Goal: Information Seeking & Learning: Understand process/instructions

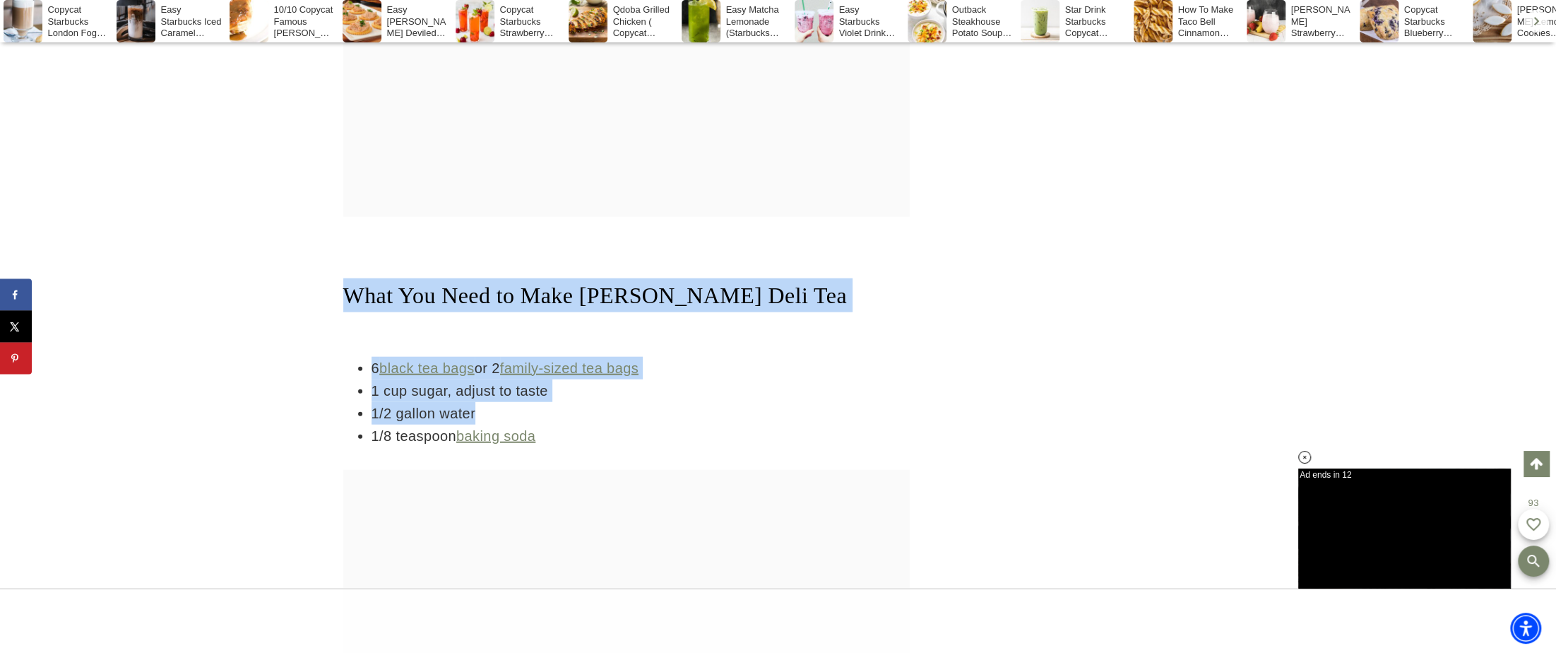
drag, startPoint x: 340, startPoint y: 282, endPoint x: 646, endPoint y: 413, distance: 332.0
copy div "What You Need to Make [PERSON_NAME] Deli Tea 6 black tea bags or 2 family-sized…"
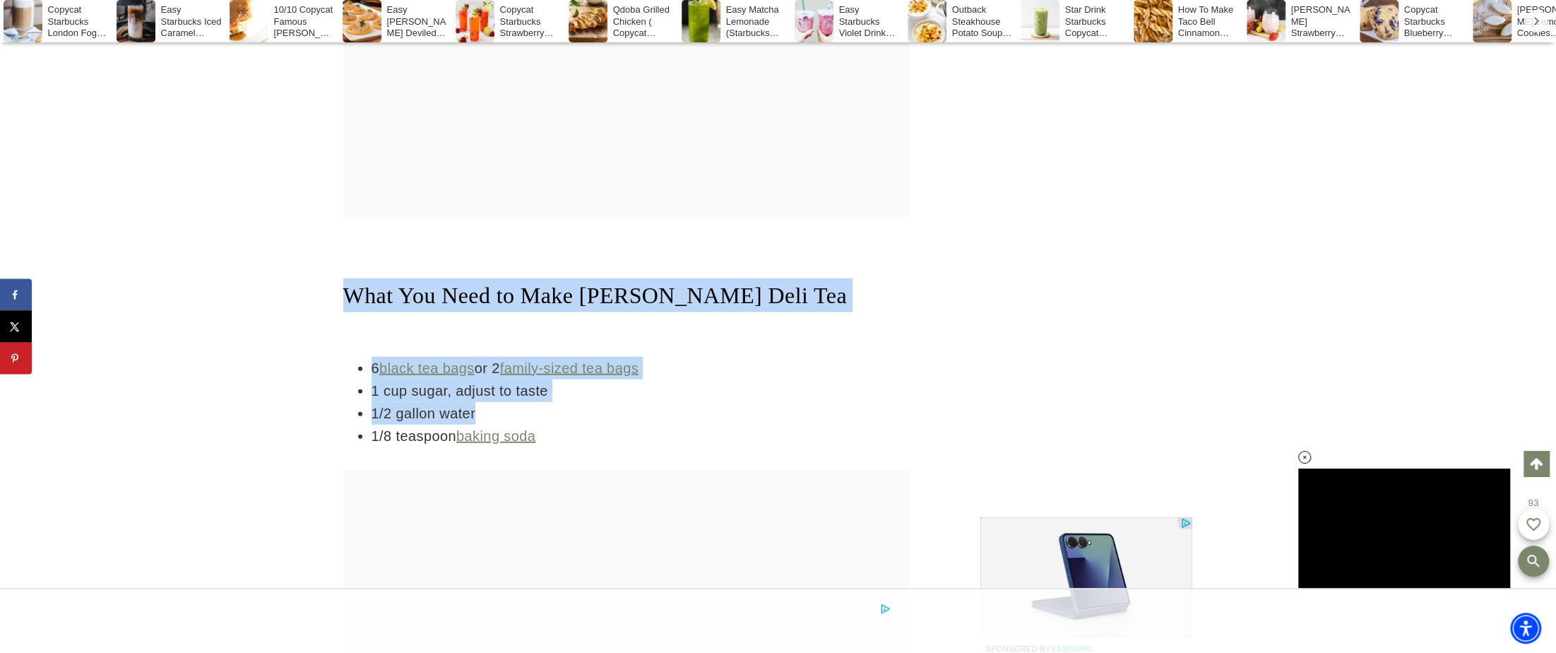
drag, startPoint x: 340, startPoint y: 286, endPoint x: 699, endPoint y: 434, distance: 388.3
copy div "What You Need to Make McAlister’s Deli Tea 6 black tea bags or 2 family-sized t…"
